Goal: Information Seeking & Learning: Learn about a topic

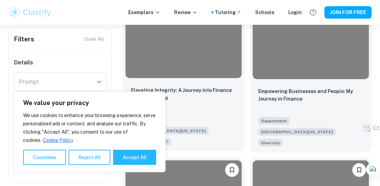
scroll to position [357, 0]
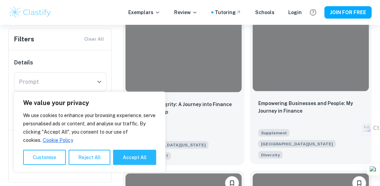
click at [281, 100] on div "Empowering Businesses and People: My Journey in Finance" at bounding box center [310, 111] width 105 height 23
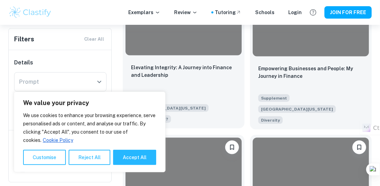
scroll to position [390, 0]
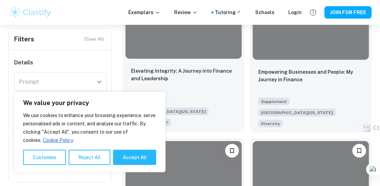
click at [192, 67] on div "Elevating Integrity: A Journey into Finance and Leadership" at bounding box center [183, 78] width 105 height 23
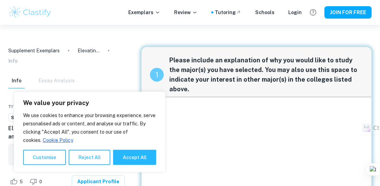
scroll to position [4, 0]
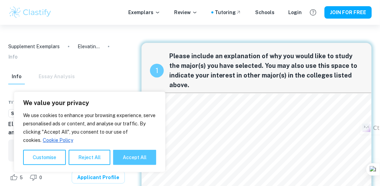
click at [149, 158] on button "Accept All" at bounding box center [134, 157] width 43 height 15
checkbox input "true"
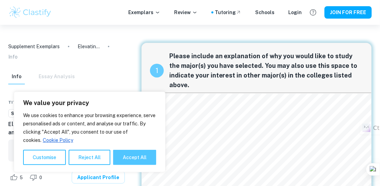
checkbox input "true"
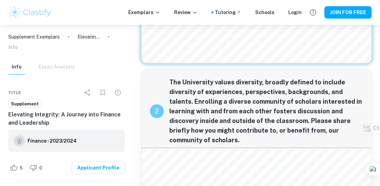
scroll to position [134, 0]
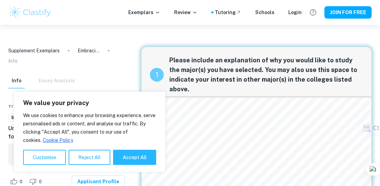
scroll to position [4, 0]
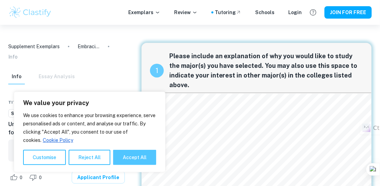
click at [130, 154] on button "Accept All" at bounding box center [134, 157] width 43 height 15
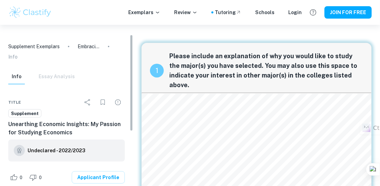
checkbox input "true"
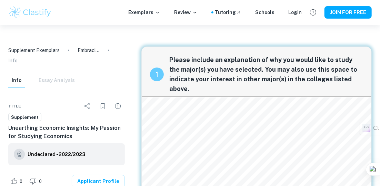
scroll to position [0, 0]
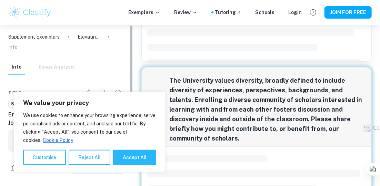
scroll to position [180, 0]
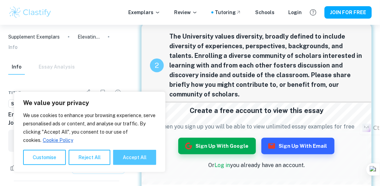
click at [124, 156] on button "Accept All" at bounding box center [134, 157] width 43 height 15
checkbox input "true"
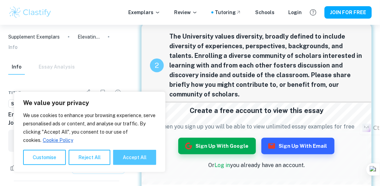
checkbox input "true"
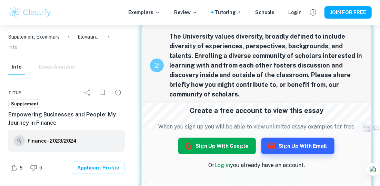
click at [252, 138] on button "Sign up with Google" at bounding box center [217, 146] width 78 height 17
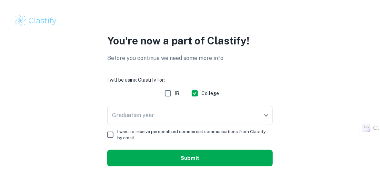
click at [199, 150] on button "Submit" at bounding box center [189, 158] width 165 height 17
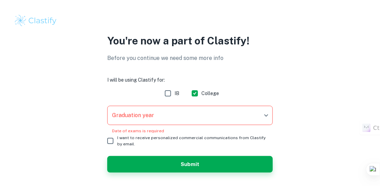
click at [210, 103] on body "We value your privacy We use cookies to enhance your browsing experience, serve…" at bounding box center [190, 93] width 380 height 186
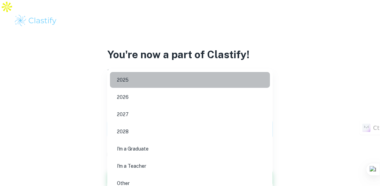
click at [195, 82] on li "2025" at bounding box center [190, 80] width 160 height 16
type input "2025"
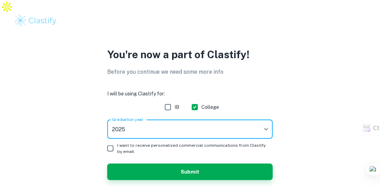
click at [173, 142] on span "I want to receive personalized commercial communications from Clastify by email." at bounding box center [192, 148] width 150 height 12
click at [117, 142] on input "I want to receive personalized commercial communications from Clastify by email." at bounding box center [110, 149] width 14 height 14
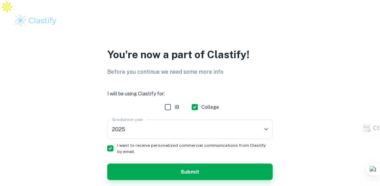
click at [173, 142] on span "I want to receive personalized commercial communications from Clastify by email." at bounding box center [192, 148] width 150 height 12
click at [117, 142] on input "I want to receive personalized commercial communications from Clastify by email." at bounding box center [110, 149] width 14 height 14
checkbox input "false"
click at [170, 164] on button "Submit" at bounding box center [189, 172] width 165 height 17
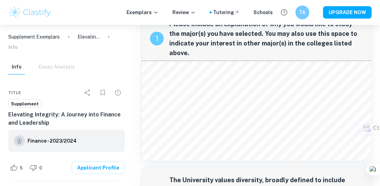
scroll to position [36, 0]
